Goal: Task Accomplishment & Management: Manage account settings

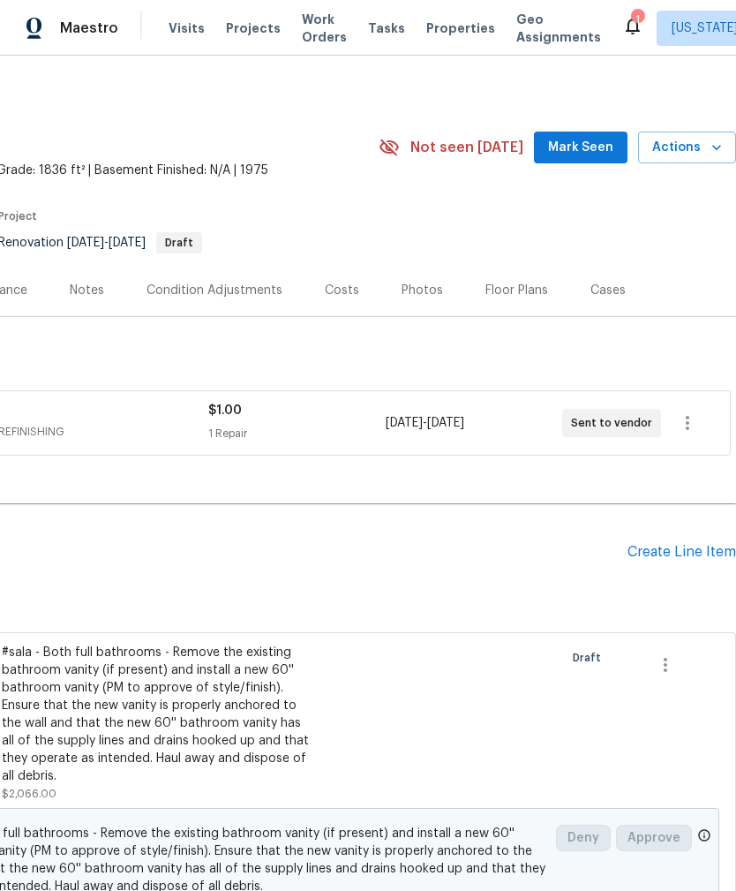
scroll to position [4, 261]
click at [514, 288] on div "Floor Plans" at bounding box center [517, 291] width 63 height 18
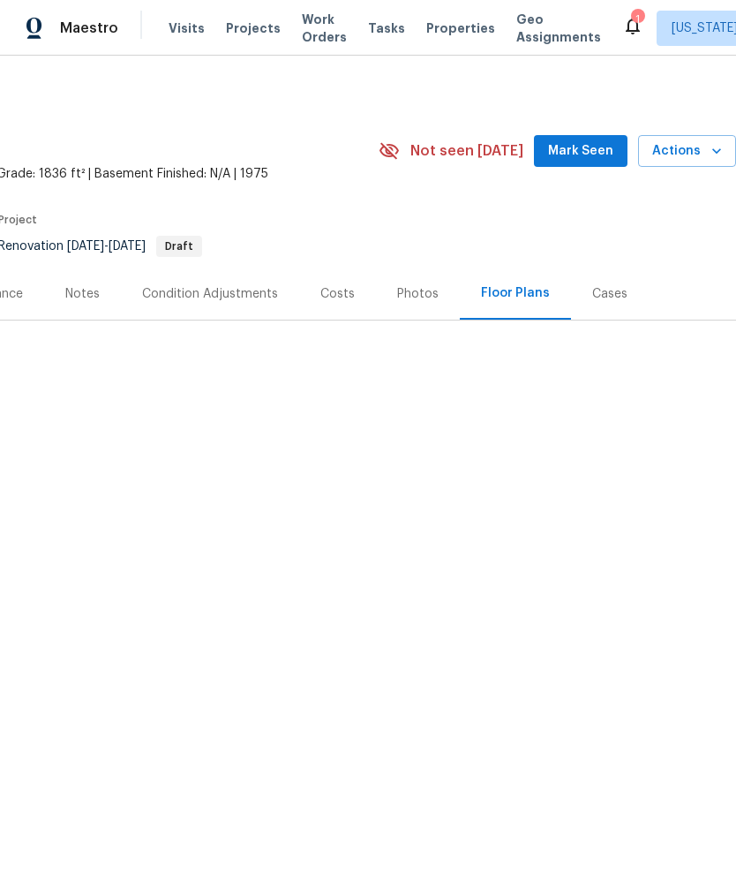
scroll to position [0, 261]
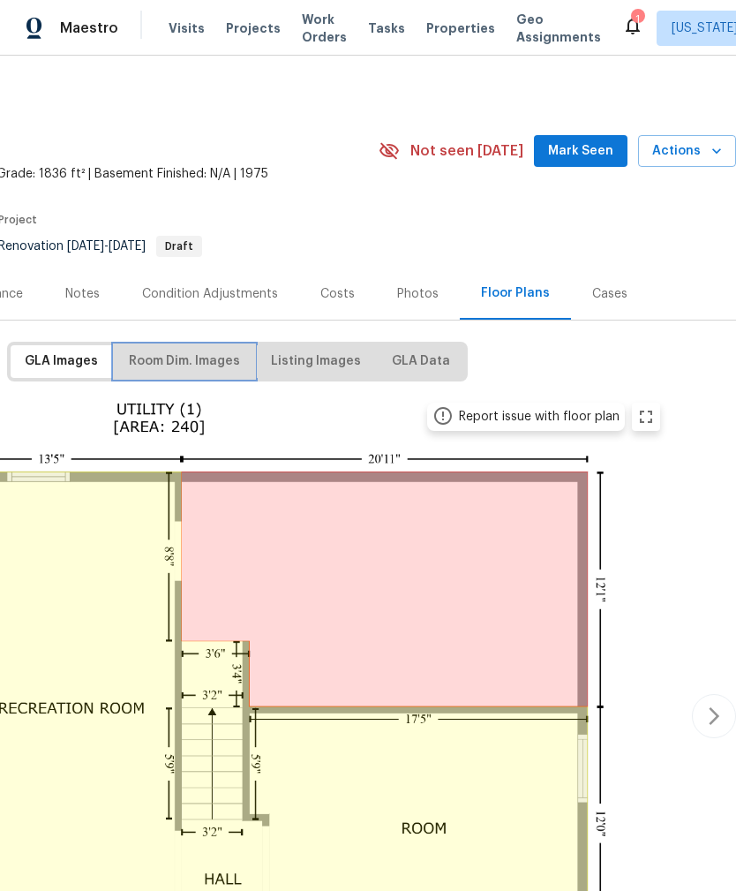
click at [160, 361] on span "Room Dim. Images" at bounding box center [184, 362] width 111 height 22
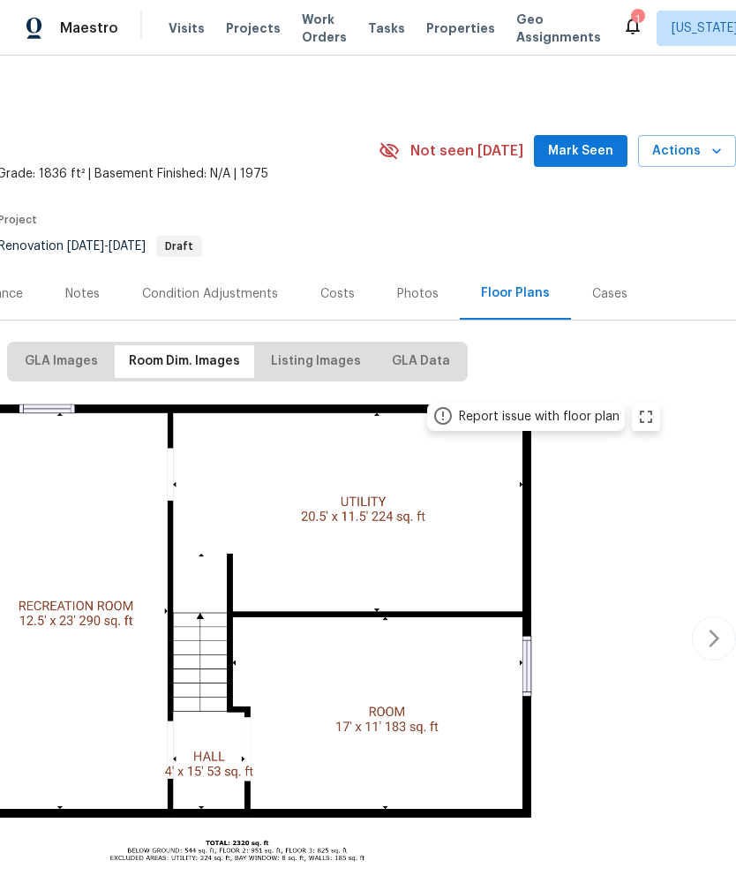
click at [427, 479] on img at bounding box center [237, 635] width 867 height 487
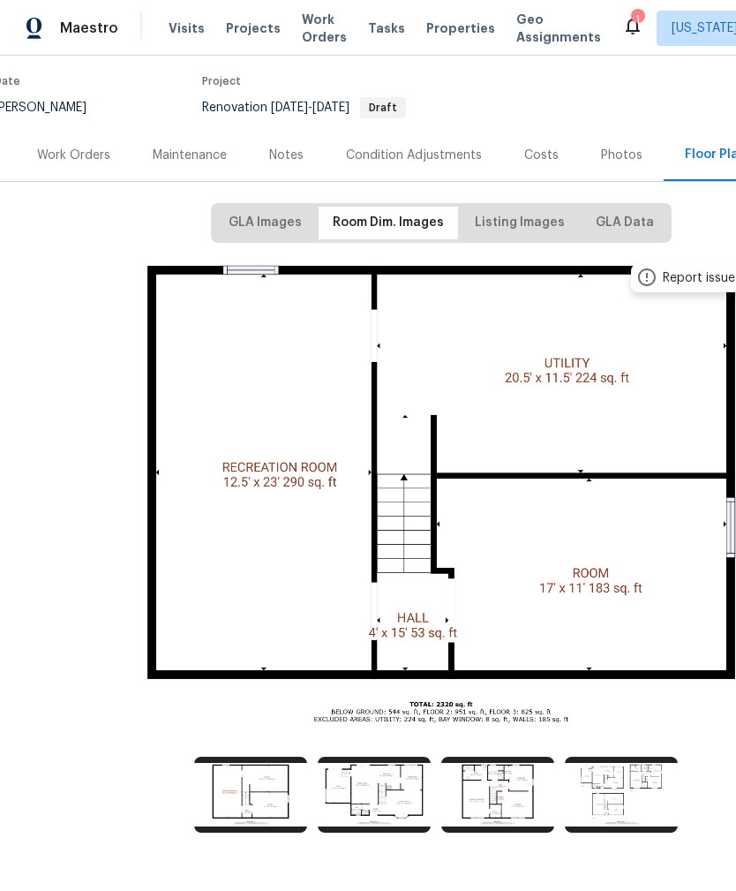
scroll to position [138, 57]
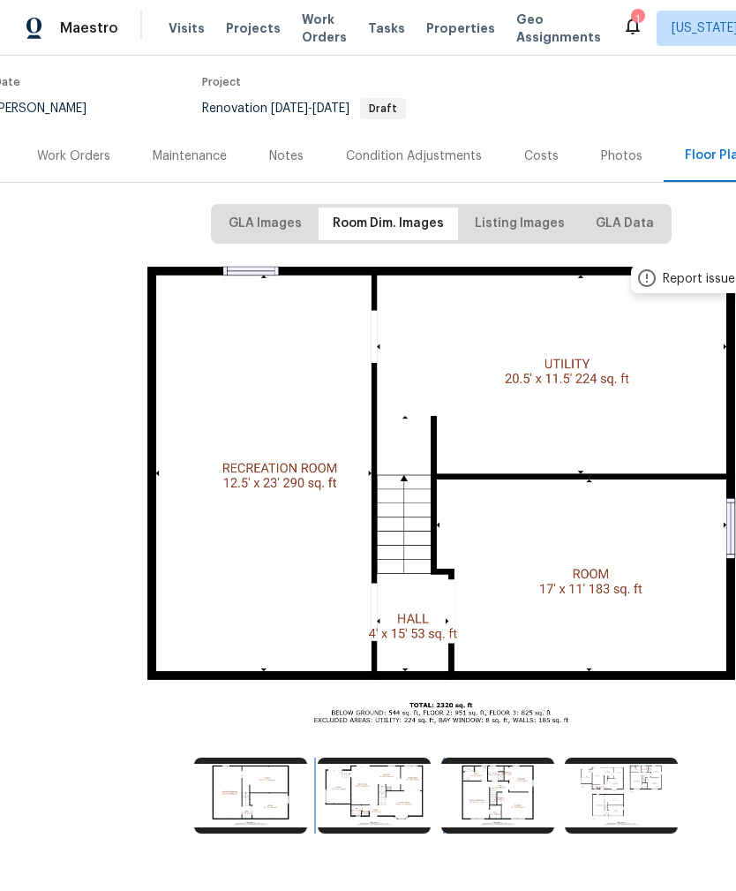
click at [346, 805] on img at bounding box center [374, 796] width 113 height 76
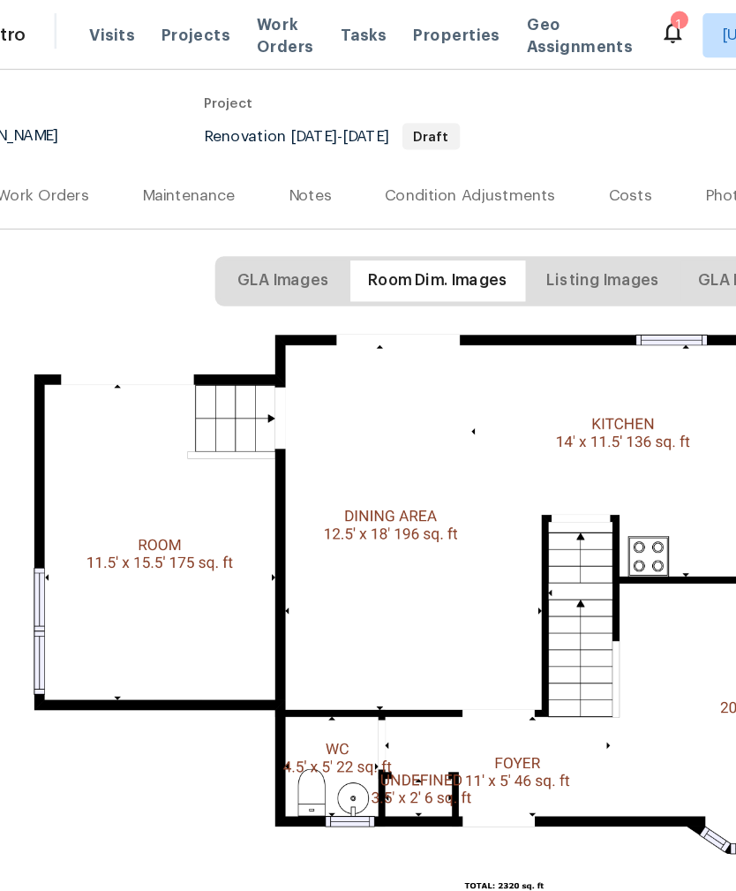
scroll to position [138, 0]
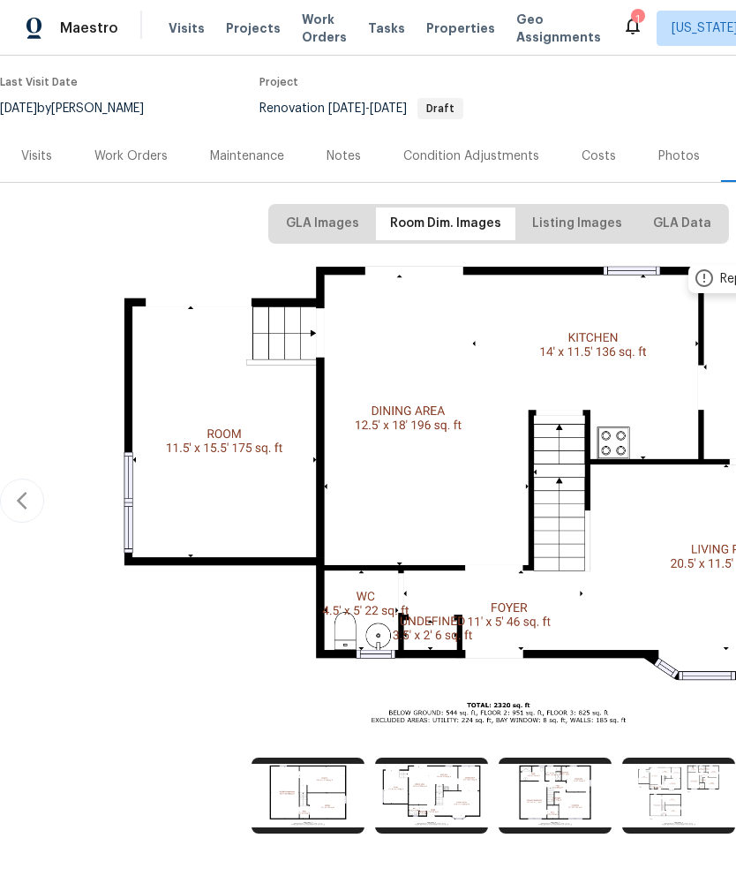
click at [307, 40] on span "Work Orders" at bounding box center [324, 28] width 45 height 35
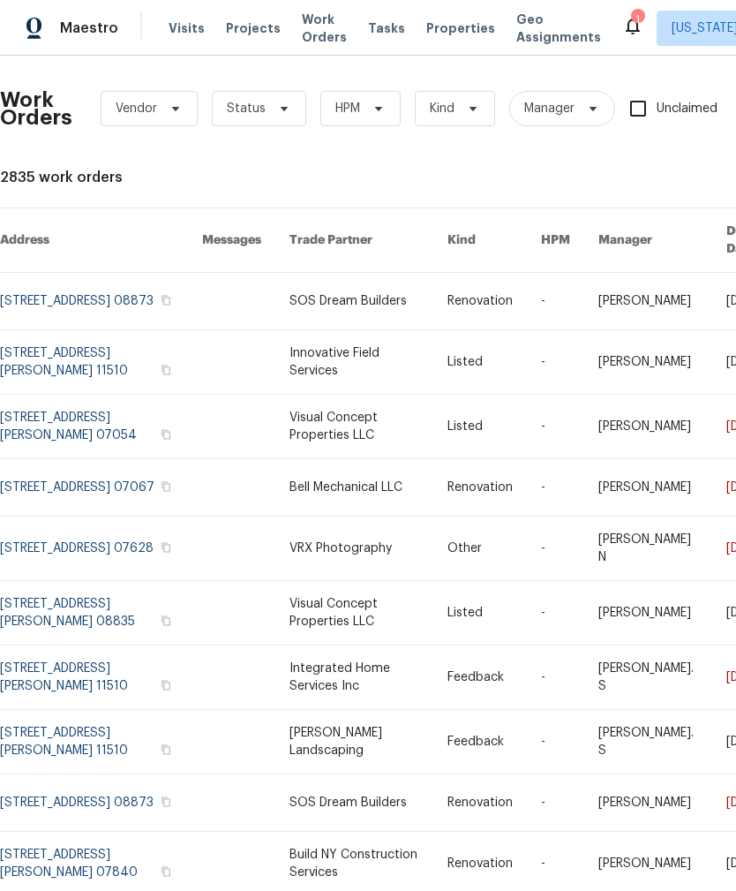
click at [430, 32] on span "Properties" at bounding box center [460, 28] width 69 height 18
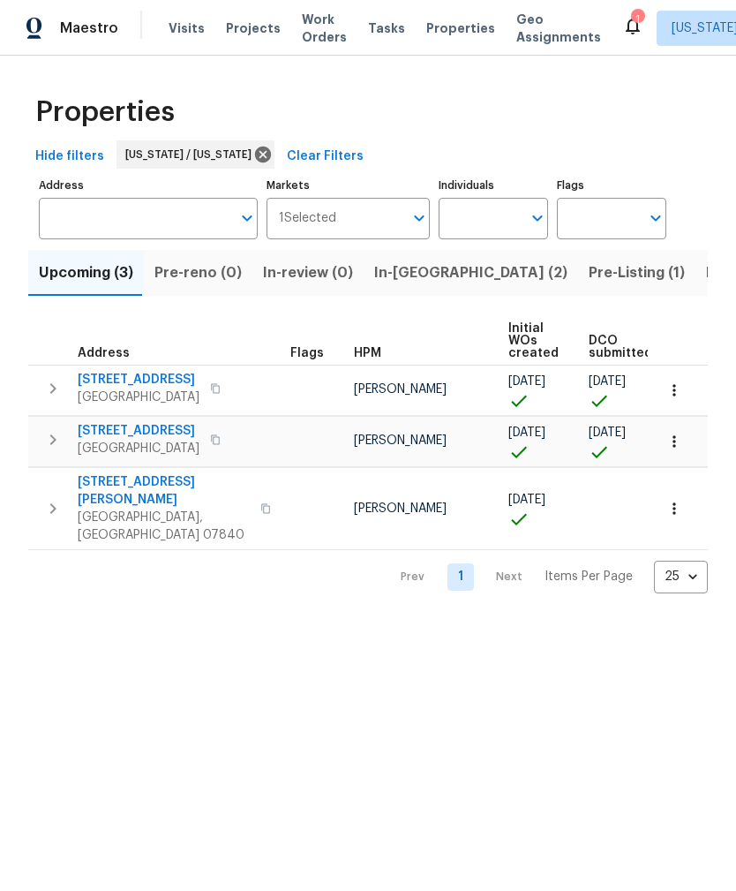
click at [118, 423] on span "38 Warrenville Rd" at bounding box center [139, 431] width 122 height 18
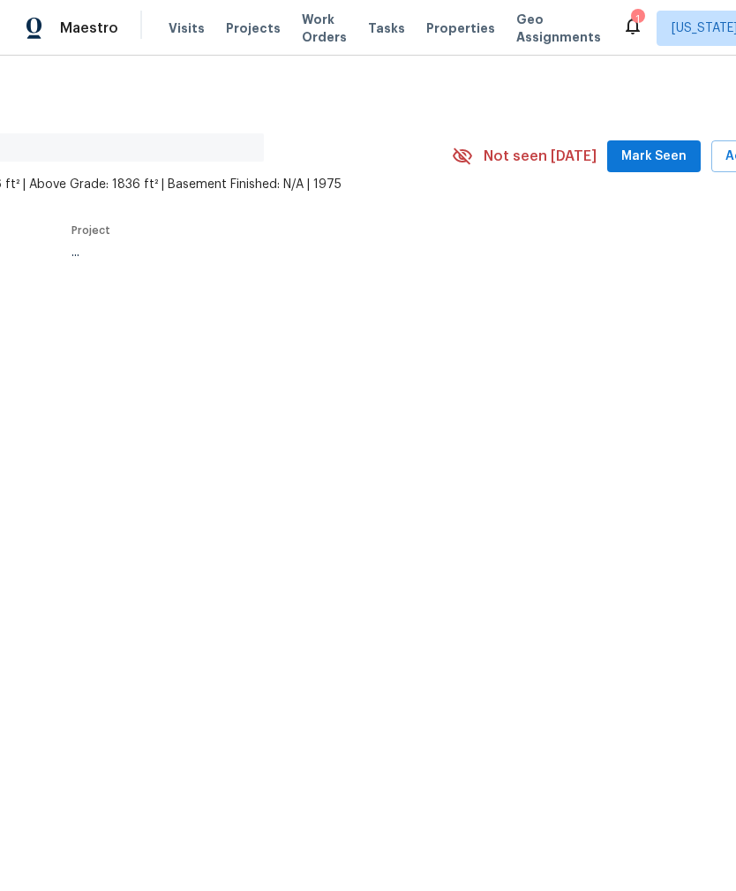
scroll to position [0, 194]
click at [673, 146] on span "Mark Seen" at bounding box center [647, 157] width 65 height 22
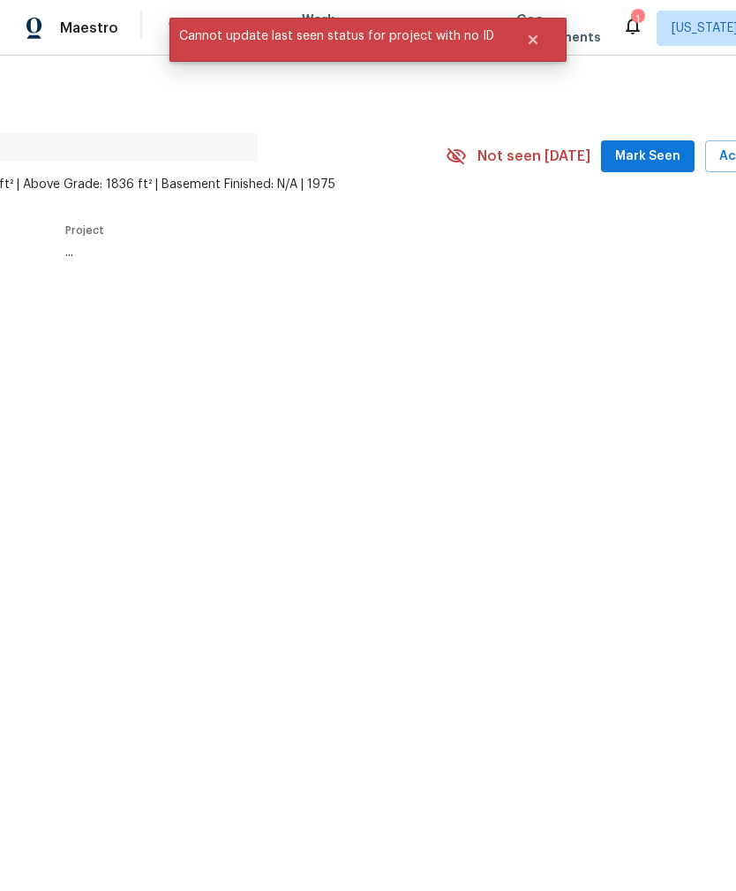
click at [660, 162] on span "Mark Seen" at bounding box center [647, 157] width 65 height 22
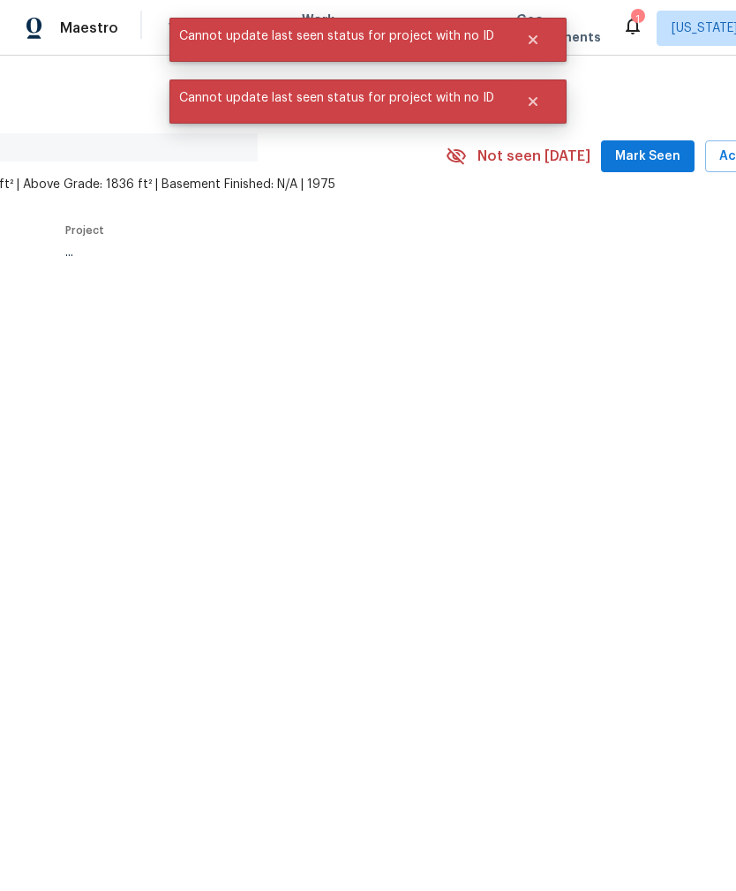
click at [654, 171] on button "Mark Seen" at bounding box center [648, 156] width 94 height 33
